Goal: Information Seeking & Learning: Learn about a topic

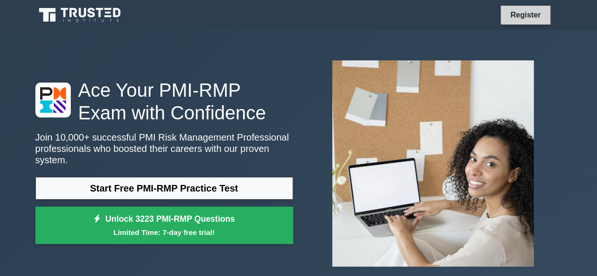
click at [522, 20] on link "Register" at bounding box center [526, 15] width 42 height 12
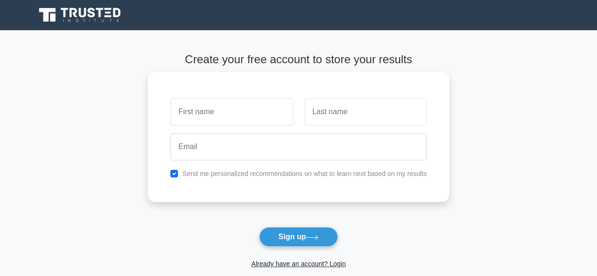
click at [244, 108] on input "text" at bounding box center [231, 111] width 122 height 27
click at [300, 263] on link "Already have an account? Login" at bounding box center [298, 264] width 94 height 8
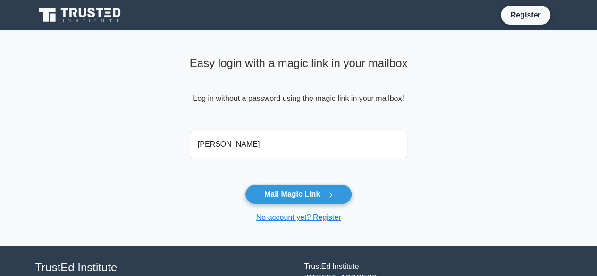
type input "hemanthts4046@gmail.com"
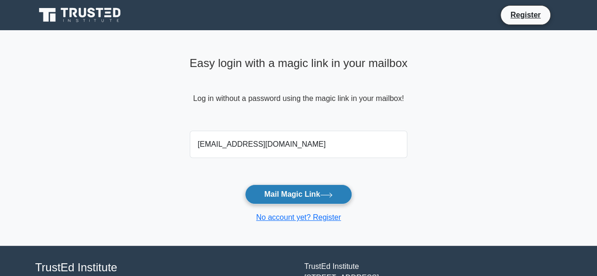
click at [285, 194] on button "Mail Magic Link" at bounding box center [298, 195] width 107 height 20
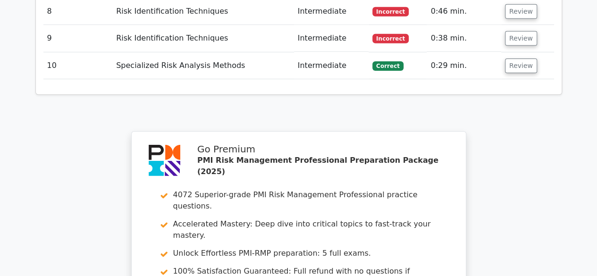
scroll to position [1652, 0]
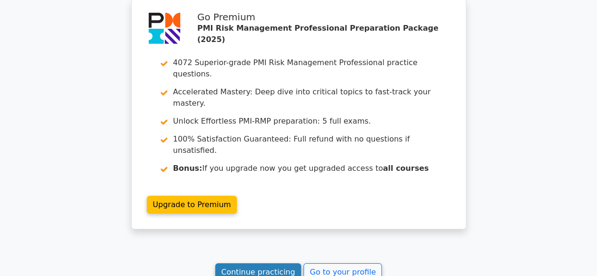
click at [280, 263] on link "Continue practicing" at bounding box center [258, 272] width 86 height 18
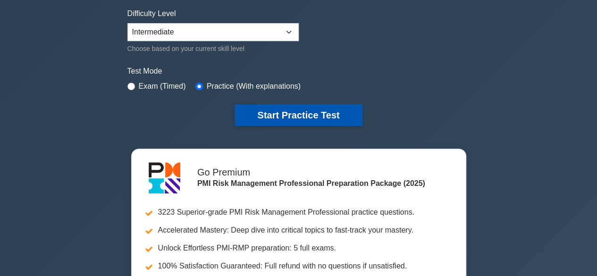
scroll to position [189, 0]
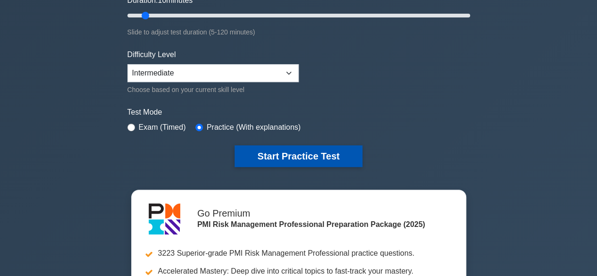
click at [257, 160] on button "Start Practice Test" at bounding box center [298, 156] width 127 height 22
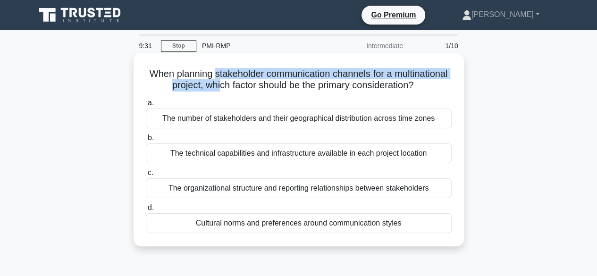
drag, startPoint x: 241, startPoint y: 74, endPoint x: 285, endPoint y: 91, distance: 47.1
click at [285, 91] on h5 "When planning stakeholder communication channels for a multinational project, w…" at bounding box center [299, 80] width 308 height 24
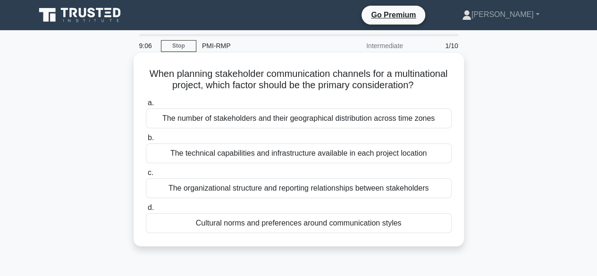
click at [282, 128] on div "The number of stakeholders and their geographical distribution across time zones" at bounding box center [299, 119] width 306 height 20
click at [146, 106] on input "a. The number of stakeholders and their geographical distribution across time z…" at bounding box center [146, 103] width 0 height 6
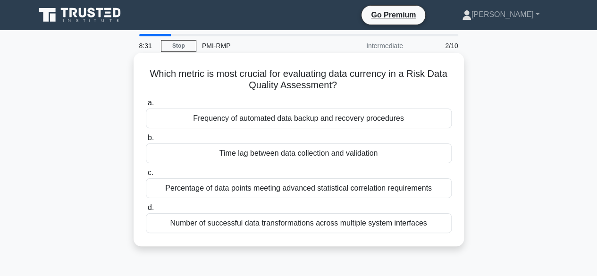
click at [305, 152] on div "Time lag between data collection and validation" at bounding box center [299, 153] width 306 height 20
click at [146, 141] on input "b. Time lag between data collection and validation" at bounding box center [146, 138] width 0 height 6
